Goal: Task Accomplishment & Management: Manage account settings

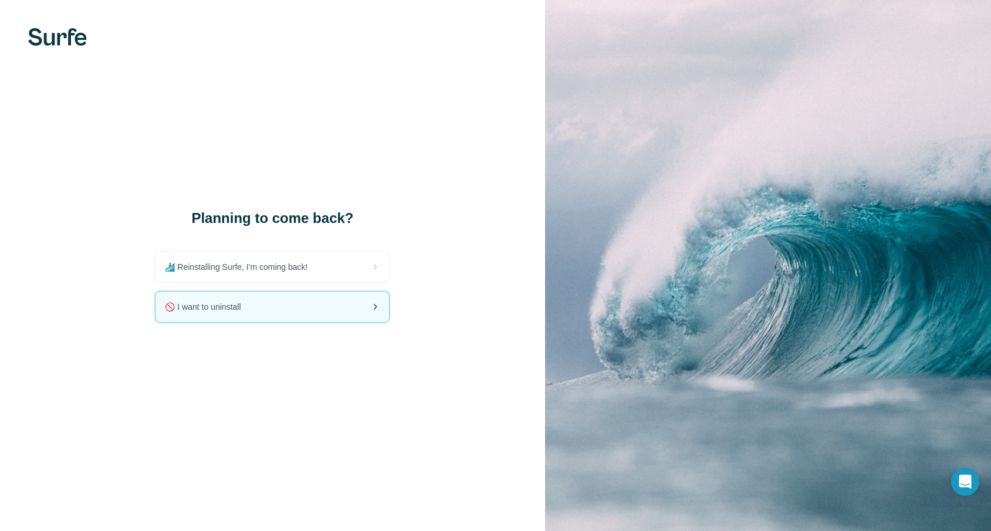
click at [199, 312] on div "🚫 I want to uninstall" at bounding box center [271, 307] width 233 height 31
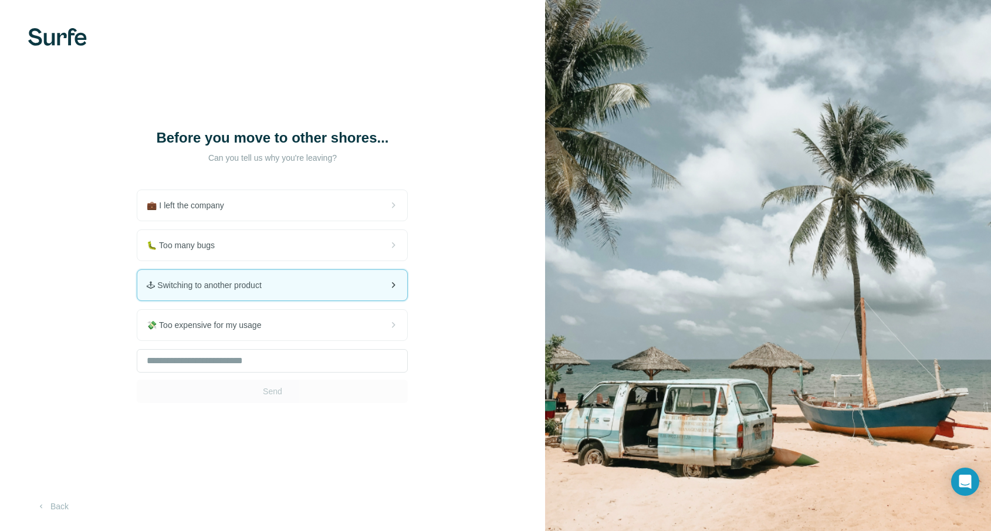
click at [201, 283] on span "🕹 Switching to another product" at bounding box center [209, 285] width 124 height 12
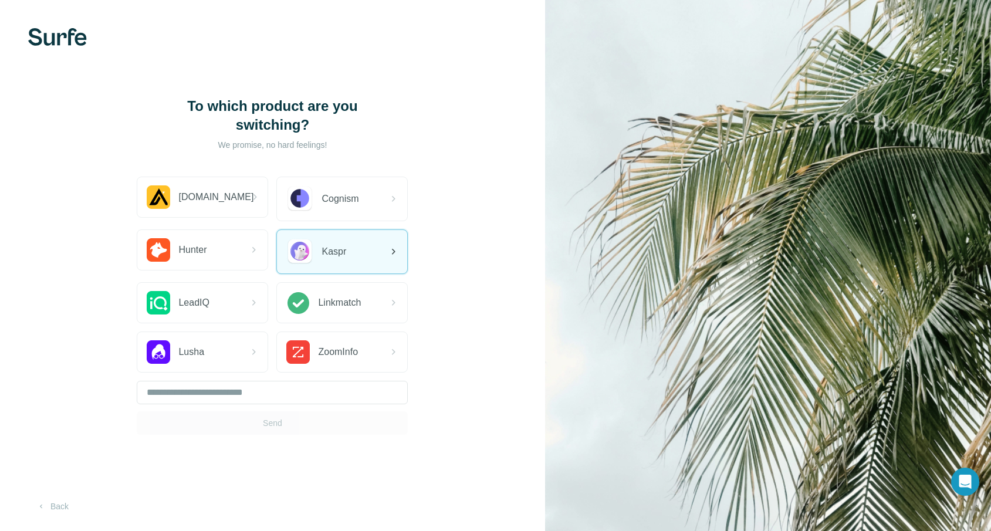
click at [326, 262] on div "Kaspr" at bounding box center [316, 251] width 60 height 27
